Goal: Register for event/course

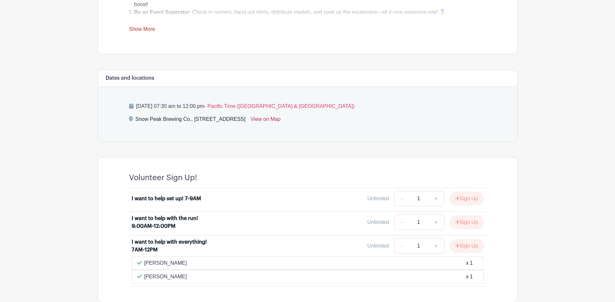
scroll to position [324, 0]
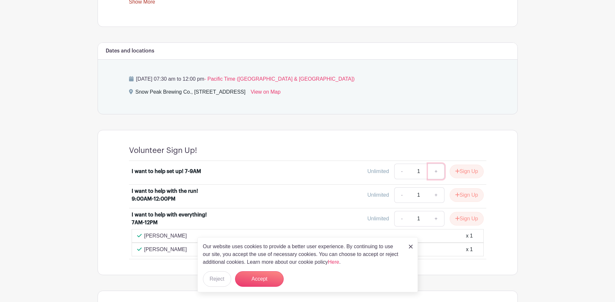
click at [431, 173] on link "+" at bounding box center [436, 172] width 16 height 16
click at [401, 175] on link "-" at bounding box center [401, 172] width 15 height 16
type input "1"
click at [468, 174] on button "Sign Up" at bounding box center [467, 172] width 34 height 14
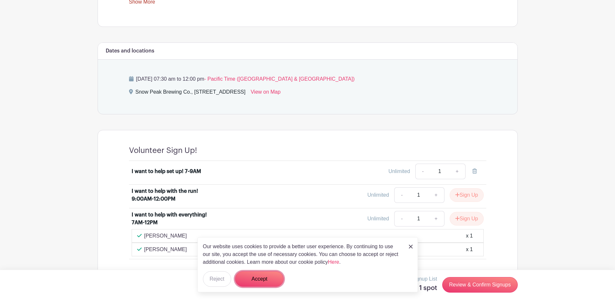
drag, startPoint x: 247, startPoint y: 277, endPoint x: 254, endPoint y: 277, distance: 7.5
click at [247, 277] on button "Accept" at bounding box center [259, 280] width 49 height 16
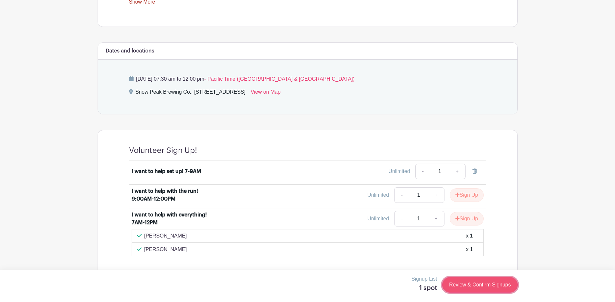
click at [475, 282] on link "Review & Confirm Signups" at bounding box center [479, 285] width 75 height 16
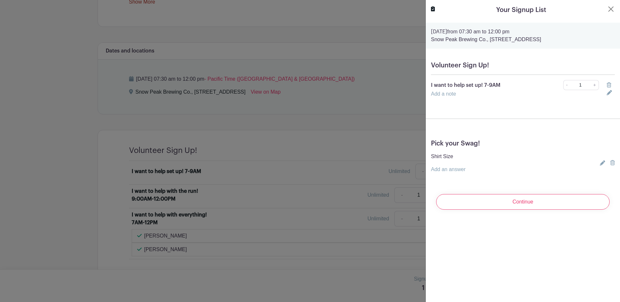
click at [600, 164] on icon at bounding box center [602, 163] width 5 height 5
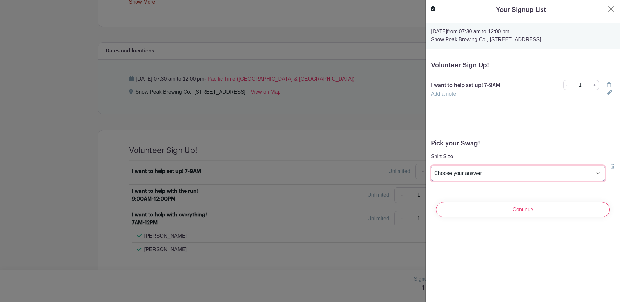
click at [541, 170] on select "Choose your answer Small Medium Large X-Large XX- Large Another option ( please…" at bounding box center [518, 174] width 174 height 16
select select "4595"
click at [431, 166] on select "Choose your answer Small Medium Large X-Large XX- Large Another option ( please…" at bounding box center [518, 174] width 174 height 16
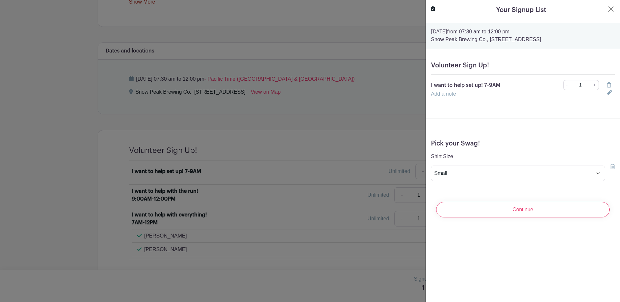
click at [486, 93] on div "Add a note" at bounding box center [515, 94] width 176 height 8
click at [548, 212] on input "Continue" at bounding box center [523, 210] width 174 height 16
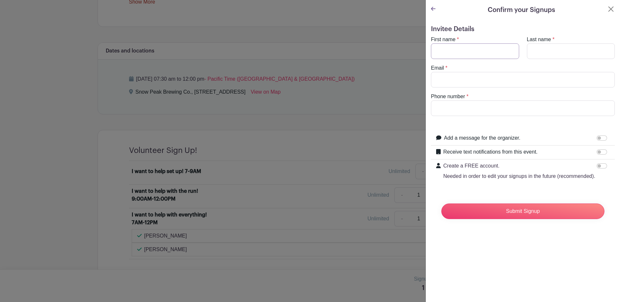
click at [473, 46] on input "First name" at bounding box center [475, 51] width 88 height 16
type input "[PERSON_NAME]"
type input "SUKACZ"
type input "[EMAIL_ADDRESS][DOMAIN_NAME]"
click at [455, 109] on input "Phone number" at bounding box center [523, 109] width 184 height 16
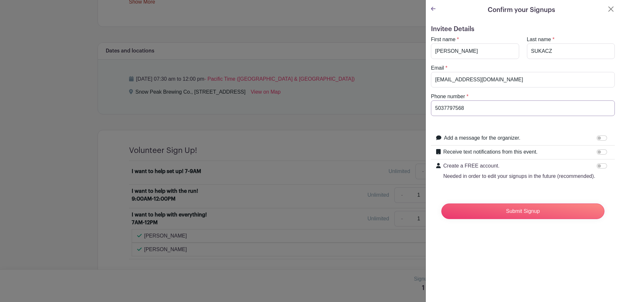
type input "5037797568"
click at [498, 217] on input "Submit Signup" at bounding box center [523, 212] width 163 height 16
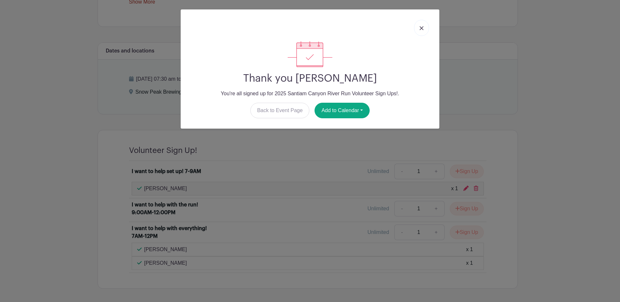
drag, startPoint x: 424, startPoint y: 25, endPoint x: 435, endPoint y: 34, distance: 14.5
click at [424, 25] on link at bounding box center [421, 28] width 15 height 16
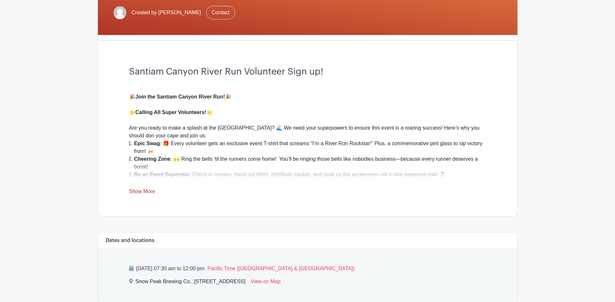
scroll to position [130, 0]
